Goal: Information Seeking & Learning: Learn about a topic

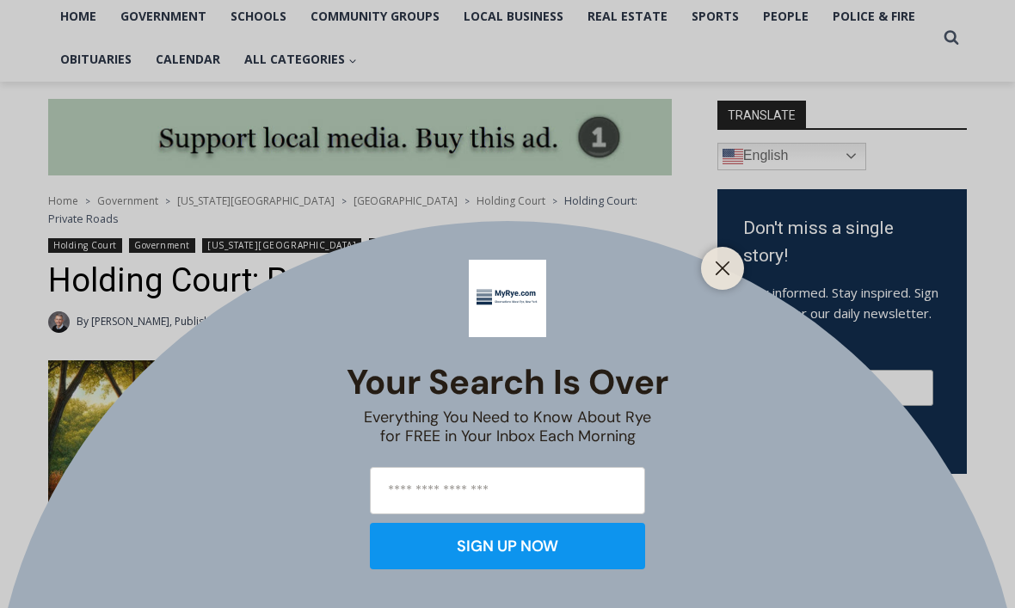
scroll to position [378, 0]
click at [722, 276] on icon "Close" at bounding box center [722, 268] width 15 height 15
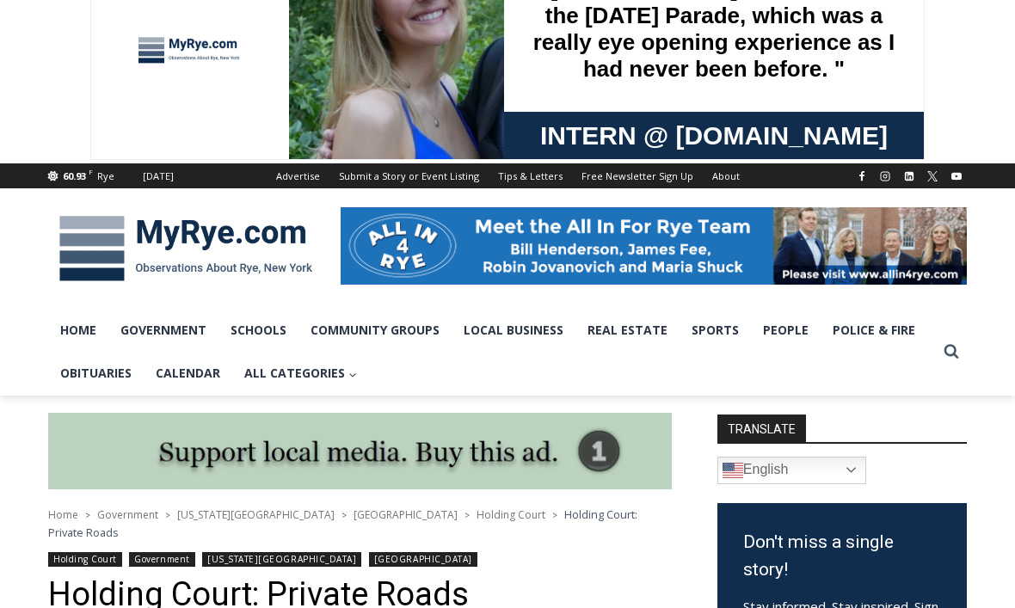
scroll to position [0, 0]
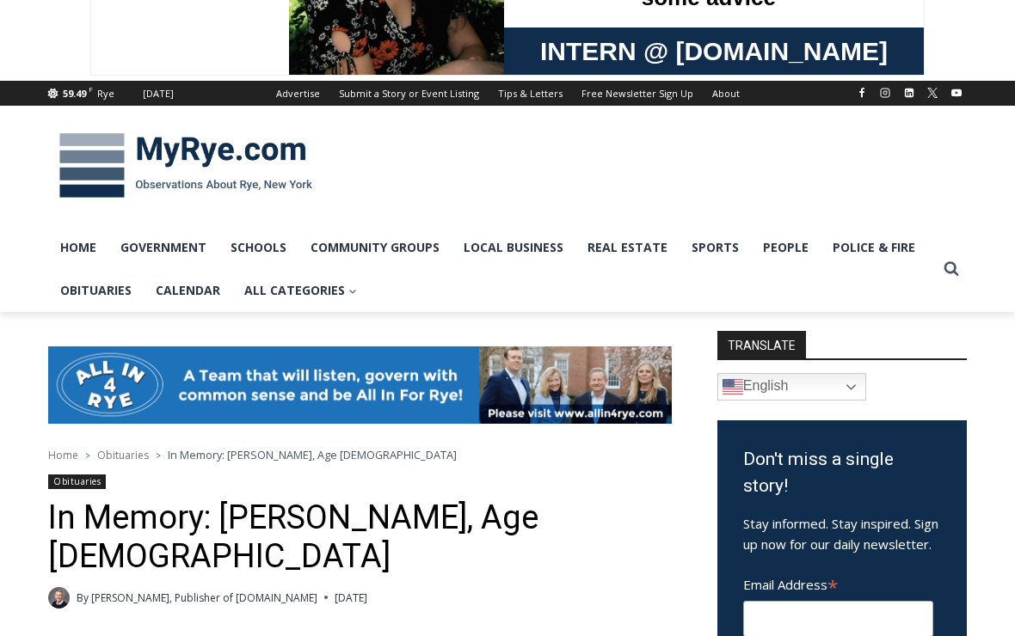
scroll to position [146, 0]
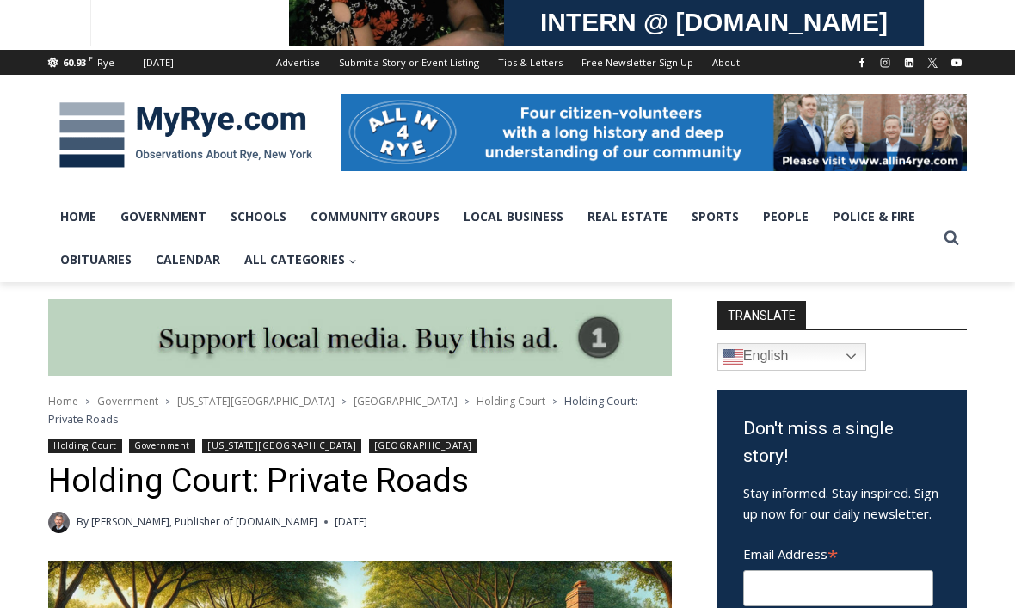
scroll to position [171, 0]
